Goal: Transaction & Acquisition: Purchase product/service

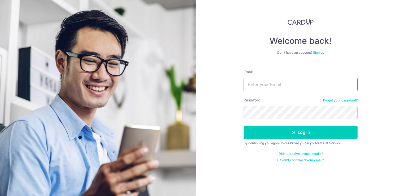
click at [281, 81] on input "Email" at bounding box center [300, 84] width 114 height 13
type input "[PERSON_NAME][EMAIL_ADDRESS][DOMAIN_NAME]"
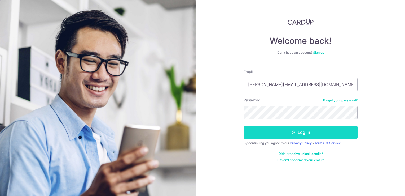
click at [279, 131] on button "Log in" at bounding box center [300, 131] width 114 height 13
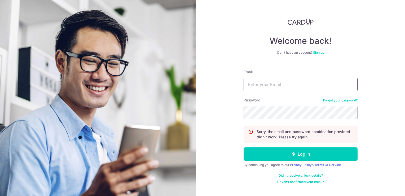
click at [253, 86] on input "Email" at bounding box center [300, 84] width 114 height 13
type input "randy@expresslabel.com.sg"
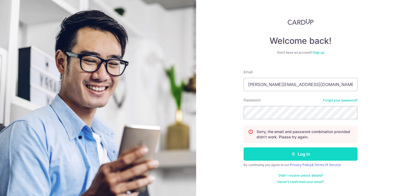
click at [272, 152] on button "Log in" at bounding box center [300, 153] width 114 height 13
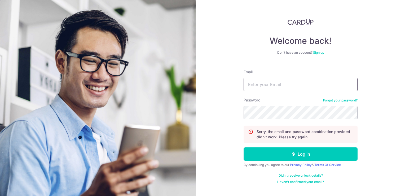
click at [265, 90] on input "Email" at bounding box center [300, 84] width 114 height 13
type input "[PERSON_NAME][EMAIL_ADDRESS][DOMAIN_NAME]"
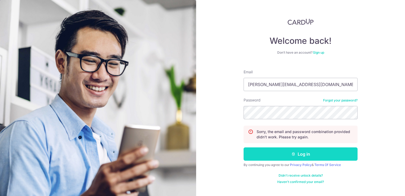
click at [283, 153] on button "Log in" at bounding box center [300, 153] width 114 height 13
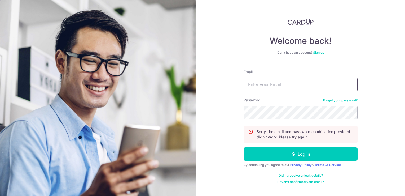
click at [291, 86] on input "Email" at bounding box center [300, 84] width 114 height 13
type input "[PERSON_NAME][EMAIL_ADDRESS][DOMAIN_NAME]"
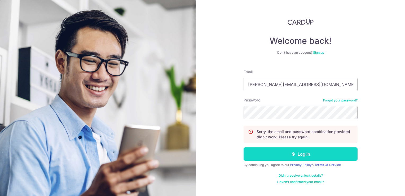
click at [285, 147] on button "Log in" at bounding box center [300, 153] width 114 height 13
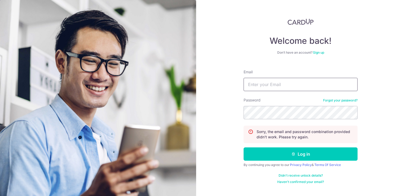
click at [267, 87] on input "Email" at bounding box center [300, 84] width 114 height 13
type input "randy@expresslabel.com.sg"
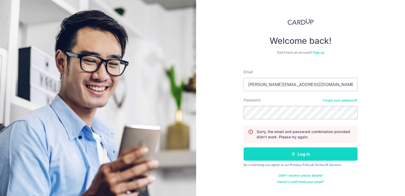
click at [286, 151] on button "Log in" at bounding box center [300, 153] width 114 height 13
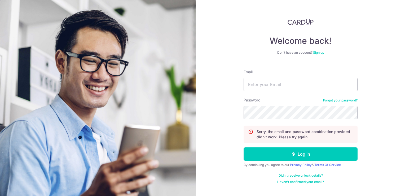
click at [265, 91] on form "Email Password Forgot your password? Sorry, the email and password combination …" at bounding box center [300, 124] width 114 height 118
click at [256, 82] on input "Email" at bounding box center [300, 84] width 114 height 13
type input "[PERSON_NAME][EMAIL_ADDRESS][DOMAIN_NAME]"
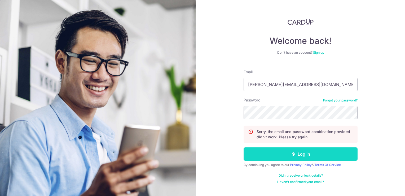
click at [267, 152] on button "Log in" at bounding box center [300, 153] width 114 height 13
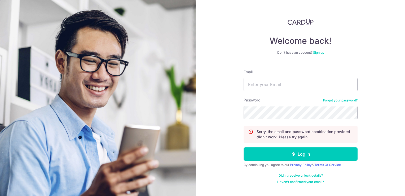
click at [334, 98] on link "Forgot your password?" at bounding box center [340, 100] width 34 height 4
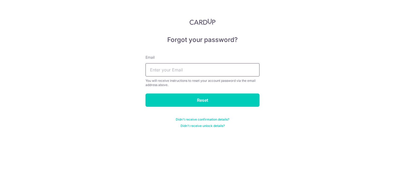
click at [192, 73] on input "text" at bounding box center [202, 69] width 114 height 13
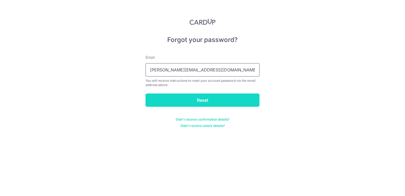
type input "randy@expresslabel.com.sg"
click at [190, 105] on input "Reset" at bounding box center [202, 99] width 114 height 13
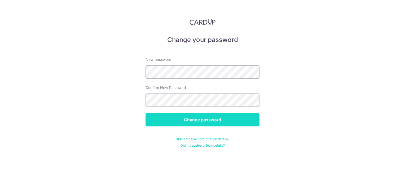
click at [194, 115] on input "Change password" at bounding box center [202, 119] width 114 height 13
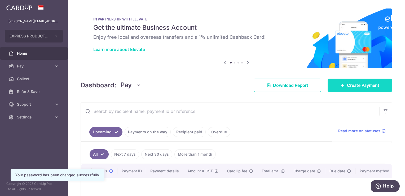
click at [347, 84] on span "Create Payment" at bounding box center [363, 85] width 32 height 6
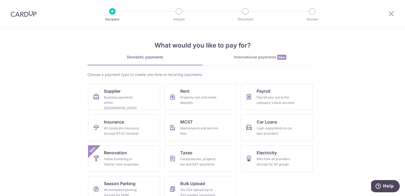
click at [242, 55] on div "International payments New" at bounding box center [259, 57] width 115 height 6
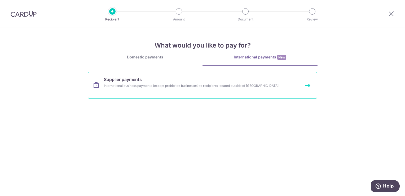
click at [205, 87] on div "International business payments (except prohibited businesses) to recipients lo…" at bounding box center [195, 85] width 183 height 5
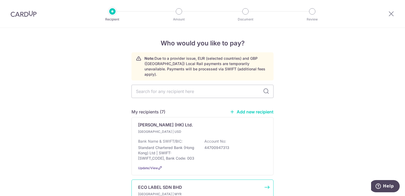
click at [183, 184] on div "ECO LABEL SDN BHD" at bounding box center [199, 187] width 122 height 6
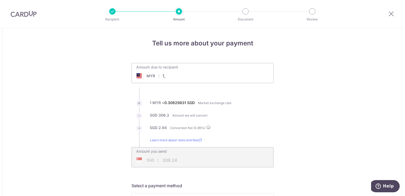
type input "1"
type input "12,013.00"
type input "3,714.82"
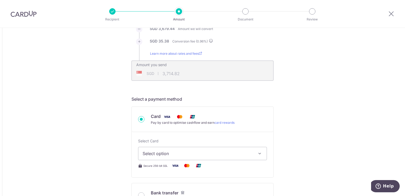
scroll to position [105, 0]
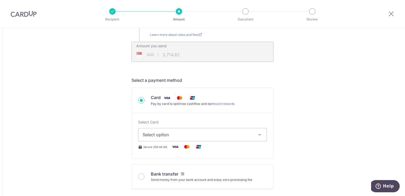
click at [212, 131] on span "Select option" at bounding box center [198, 134] width 110 height 6
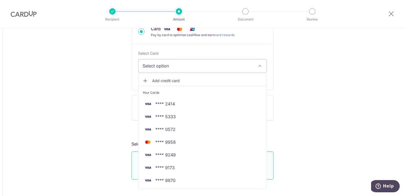
scroll to position [181, 0]
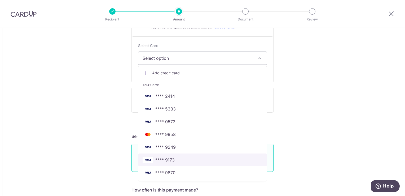
click at [185, 156] on span "**** 9173" at bounding box center [203, 159] width 120 height 6
type input "12,013.00"
type input "3,714.76"
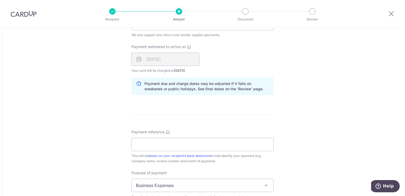
scroll to position [422, 0]
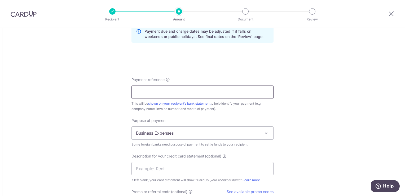
click at [168, 95] on input "Payment reference" at bounding box center [202, 91] width 142 height 13
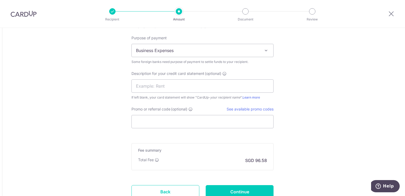
scroll to position [456, 0]
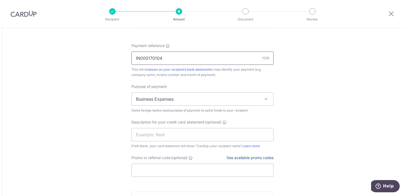
type input "IN000170104"
click at [242, 155] on link "See available promo codes" at bounding box center [249, 157] width 47 height 5
drag, startPoint x: 171, startPoint y: 157, endPoint x: 171, endPoint y: 173, distance: 15.4
click at [171, 173] on input "Promo or referral code (optional)" at bounding box center [202, 169] width 142 height 13
paste input "BOFF185"
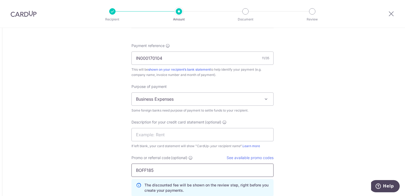
type input "BOFF185"
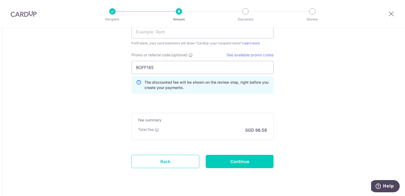
scroll to position [569, 0]
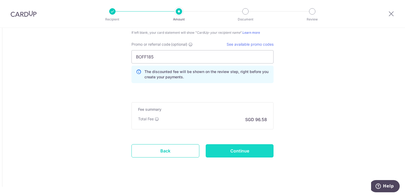
click at [249, 154] on input "Continue" at bounding box center [240, 150] width 68 height 13
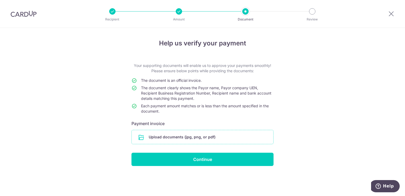
click at [203, 140] on input "file" at bounding box center [202, 137] width 141 height 14
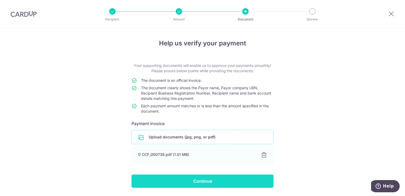
click at [198, 181] on input "Continue" at bounding box center [202, 180] width 142 height 13
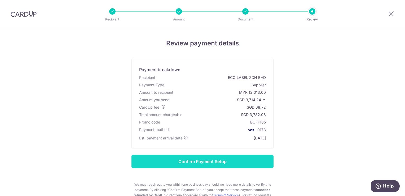
click at [199, 161] on input "Confirm Payment Setup" at bounding box center [202, 160] width 142 height 13
